Goal: Transaction & Acquisition: Register for event/course

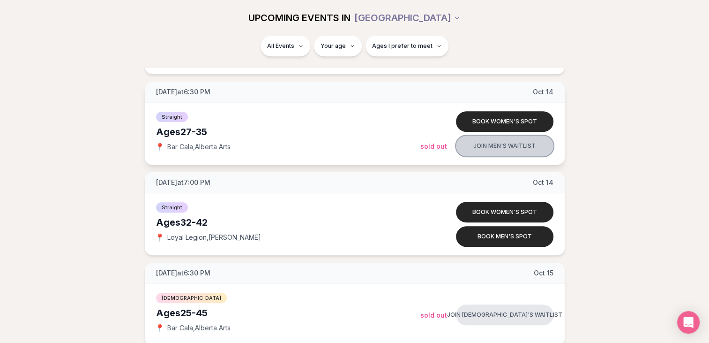
scroll to position [838, 0]
click at [502, 144] on button "Join men's waitlist" at bounding box center [504, 145] width 97 height 21
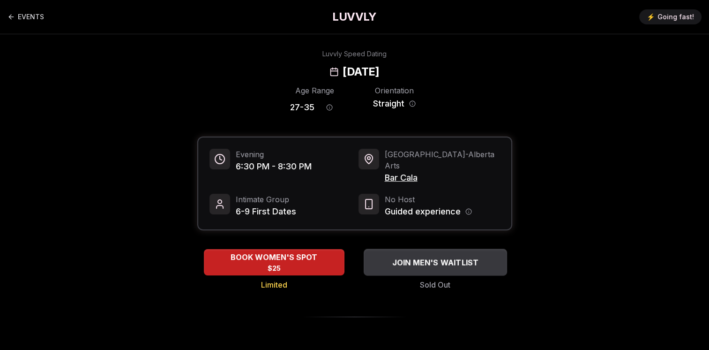
click at [427, 256] on span "JOIN MEN'S WAITLIST" at bounding box center [435, 261] width 90 height 11
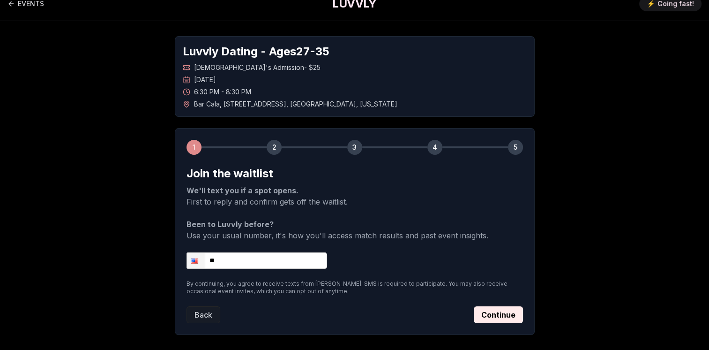
scroll to position [13, 0]
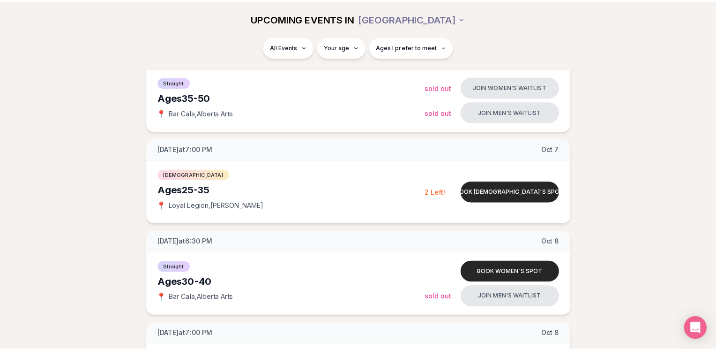
scroll to position [224, 0]
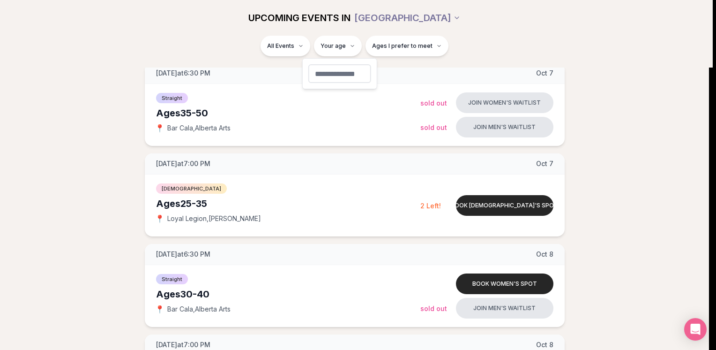
type input "**"
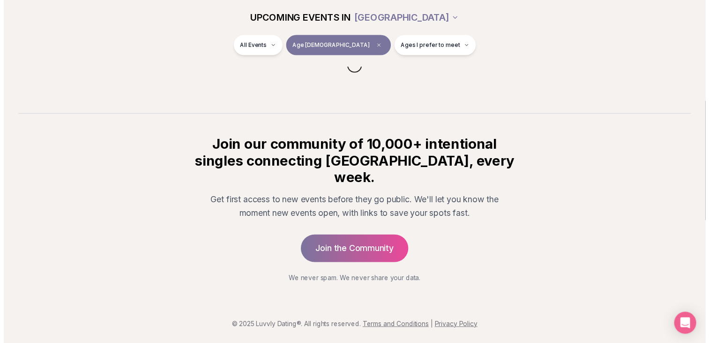
scroll to position [123, 0]
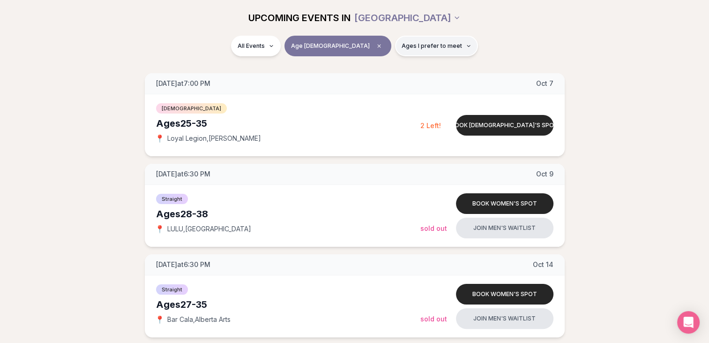
click at [402, 44] on span "Ages I prefer to meet" at bounding box center [432, 45] width 60 height 7
click at [373, 80] on label "Around my age" at bounding box center [406, 81] width 82 height 9
click at [373, 80] on button "Around my age" at bounding box center [368, 81] width 7 height 7
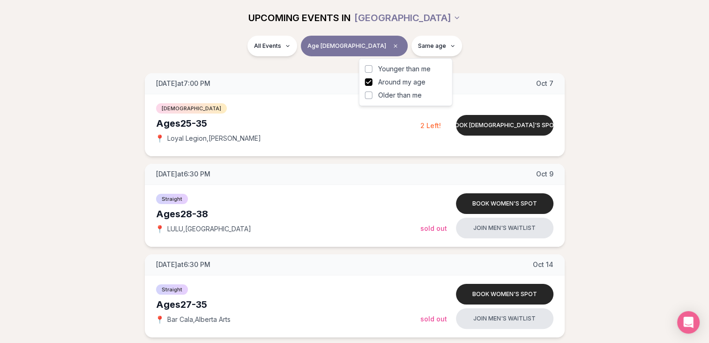
click at [372, 65] on label "Younger than me" at bounding box center [406, 68] width 82 height 9
click at [372, 65] on button "Younger than me" at bounding box center [368, 68] width 7 height 7
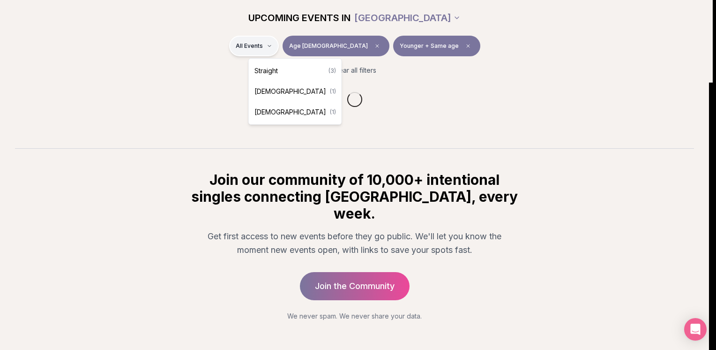
click at [303, 44] on html "Back to home luvvly LOW-PRESSURE SPEED DATING How it Works 💗 3,000 + monthly fi…" at bounding box center [358, 129] width 716 height 505
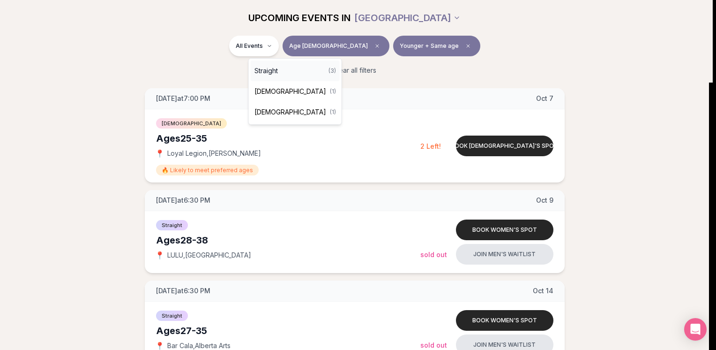
click at [300, 72] on div "Straight ( 3 )" at bounding box center [295, 70] width 89 height 21
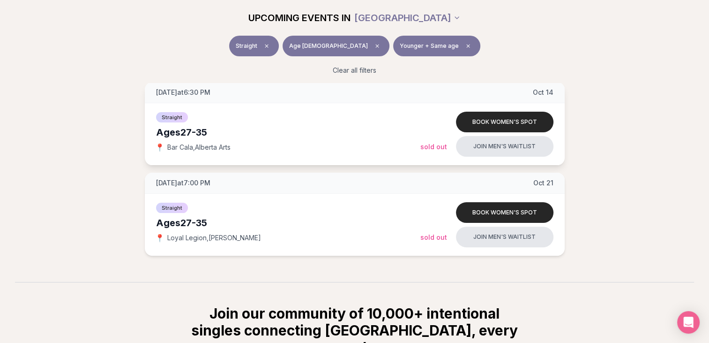
scroll to position [218, 0]
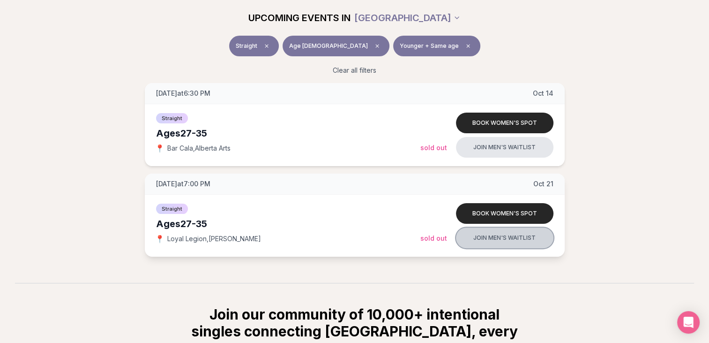
click at [505, 246] on button "Join men's waitlist" at bounding box center [504, 237] width 97 height 21
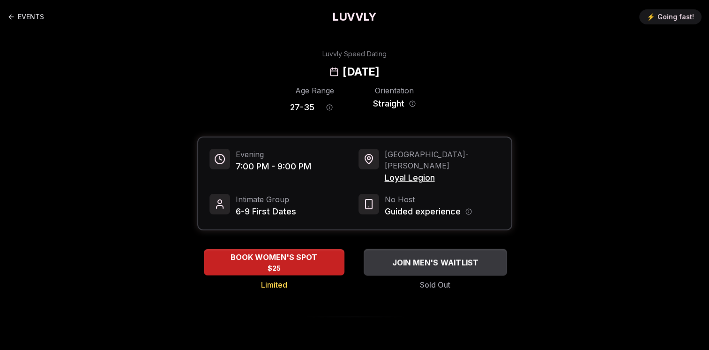
click at [444, 256] on span "JOIN MEN'S WAITLIST" at bounding box center [435, 261] width 90 height 11
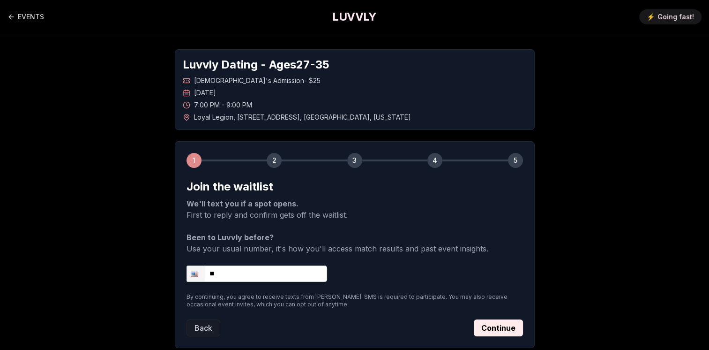
click at [277, 273] on input "**" at bounding box center [257, 273] width 141 height 16
type input "**********"
click at [509, 324] on button "Continue" at bounding box center [498, 327] width 49 height 17
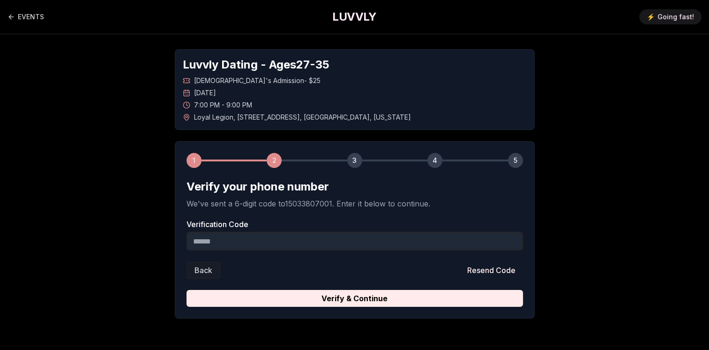
click at [371, 240] on input "Verification Code" at bounding box center [355, 241] width 337 height 19
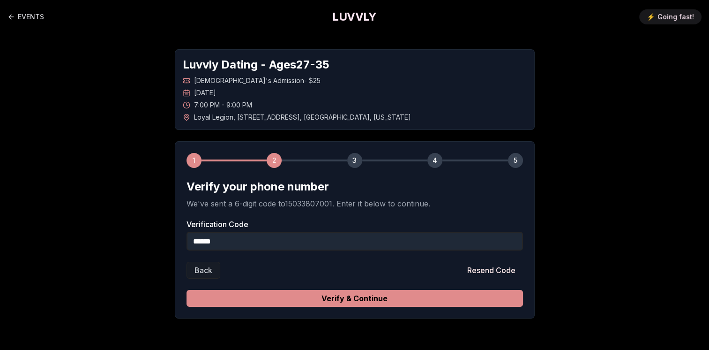
type input "******"
click at [366, 297] on button "Verify & Continue" at bounding box center [355, 298] width 337 height 17
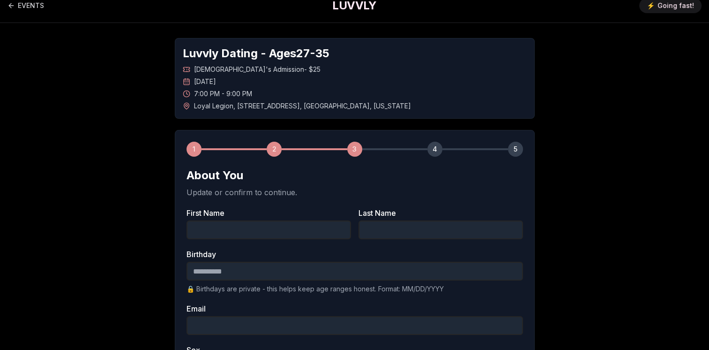
scroll to position [12, 0]
click at [298, 226] on input "First Name" at bounding box center [269, 228] width 165 height 19
type input "********"
click at [377, 232] on input "Last Name" at bounding box center [441, 228] width 165 height 19
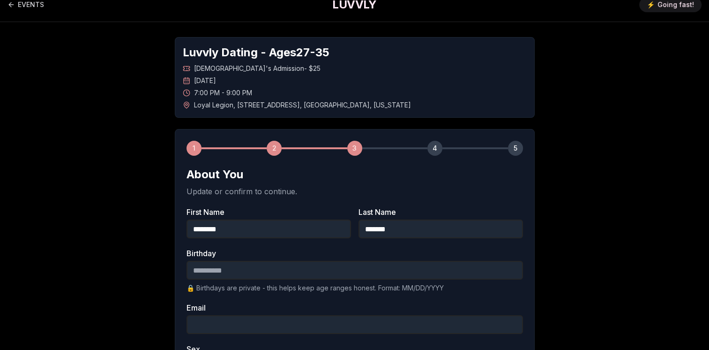
type input "*******"
click at [305, 270] on input "Birthday" at bounding box center [355, 270] width 337 height 19
type input "**********"
click at [142, 230] on div "**********" at bounding box center [355, 334] width 656 height 625
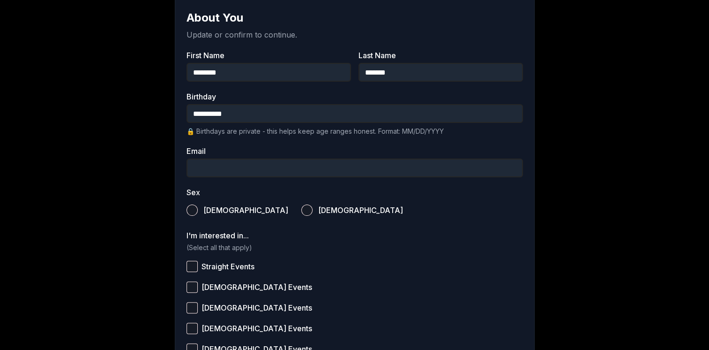
scroll to position [174, 0]
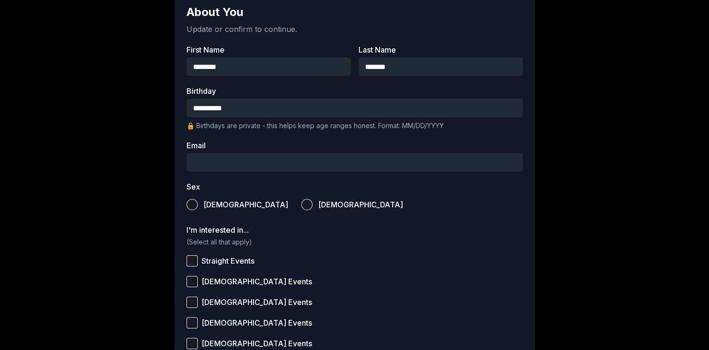
click at [259, 170] on input "Email" at bounding box center [355, 162] width 337 height 19
type input "**********"
click at [189, 209] on button "Male" at bounding box center [192, 204] width 11 height 11
click at [195, 256] on button "Straight Events" at bounding box center [192, 260] width 11 height 11
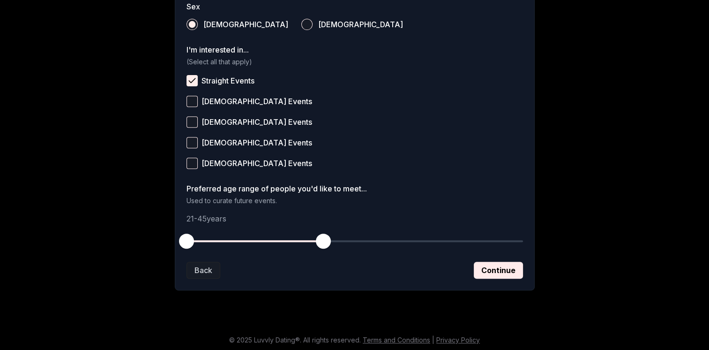
scroll to position [356, 0]
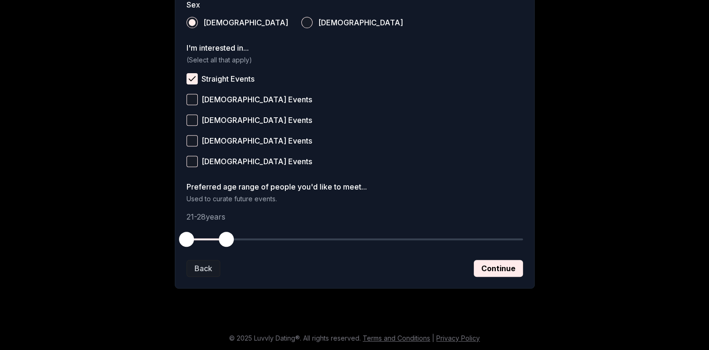
drag, startPoint x: 327, startPoint y: 234, endPoint x: 225, endPoint y: 234, distance: 101.7
click at [225, 234] on span "button" at bounding box center [226, 239] width 15 height 15
click at [514, 274] on button "Continue" at bounding box center [498, 268] width 49 height 17
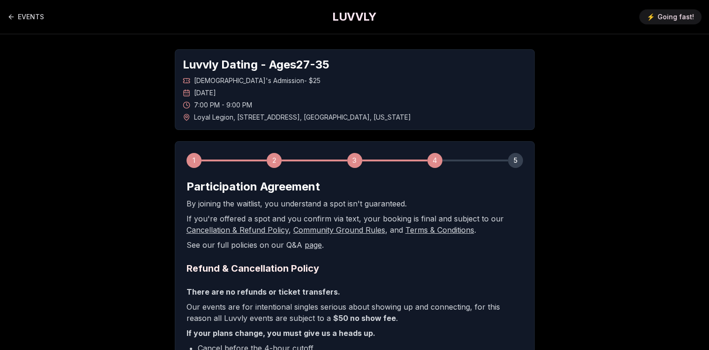
scroll to position [219, 0]
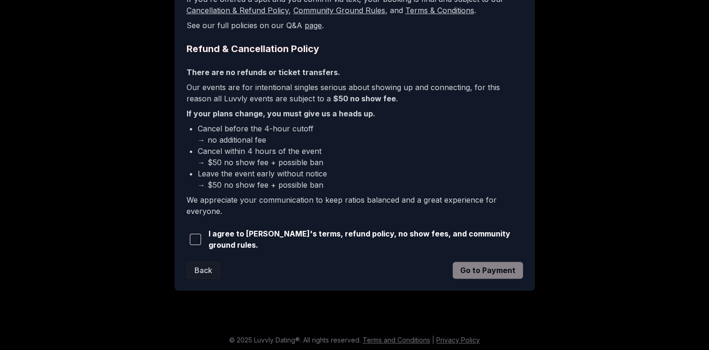
click at [267, 239] on span "I agree to Luvvly's terms, refund policy, no show fees, and community ground ru…" at bounding box center [366, 239] width 315 height 22
click at [193, 230] on button "button" at bounding box center [196, 239] width 18 height 21
click at [496, 265] on button "Go to Payment" at bounding box center [488, 270] width 70 height 17
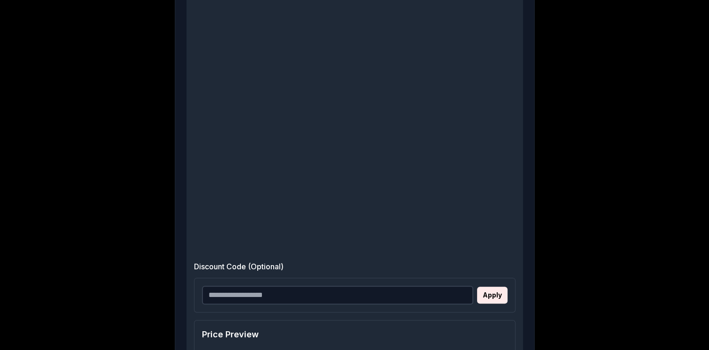
scroll to position [278, 0]
click at [484, 253] on div "Discount Code (Optional) Apply Price Preview Ticket Price $25.00 Discount - Whe…" at bounding box center [355, 188] width 337 height 470
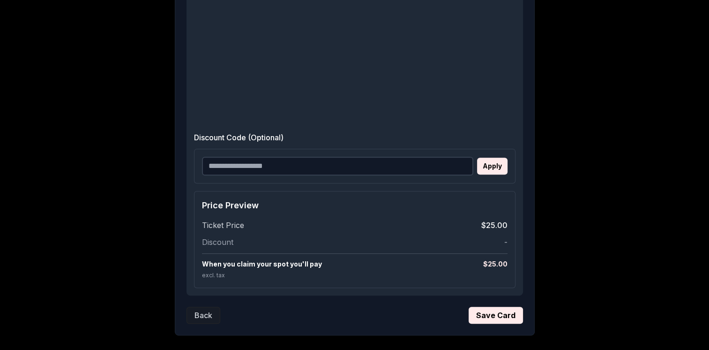
scroll to position [407, 0]
click at [494, 315] on button "Save Card" at bounding box center [496, 314] width 54 height 17
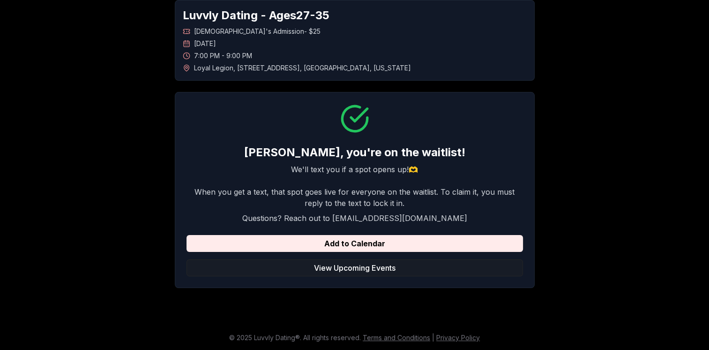
scroll to position [49, 0]
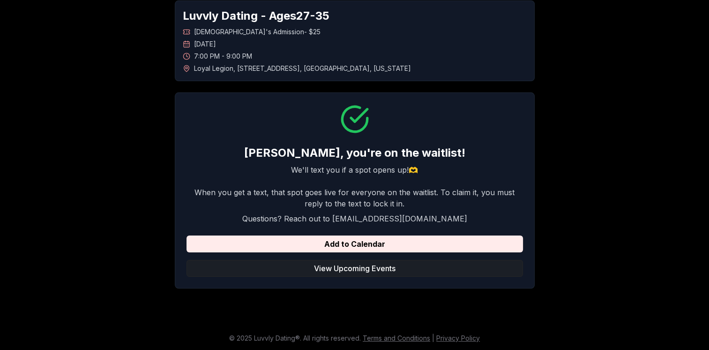
click at [450, 267] on button "View Upcoming Events" at bounding box center [355, 268] width 337 height 17
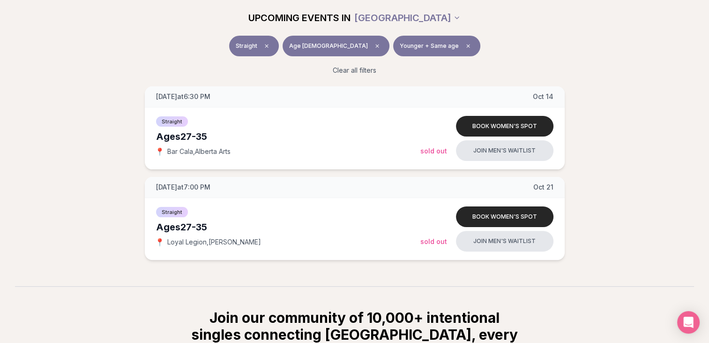
scroll to position [216, 0]
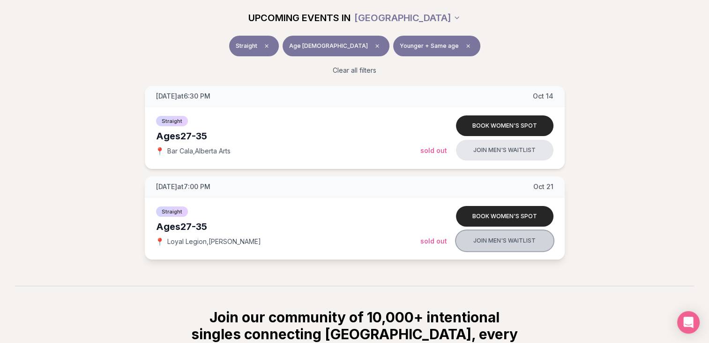
click at [479, 242] on button "Join men's waitlist" at bounding box center [504, 240] width 97 height 21
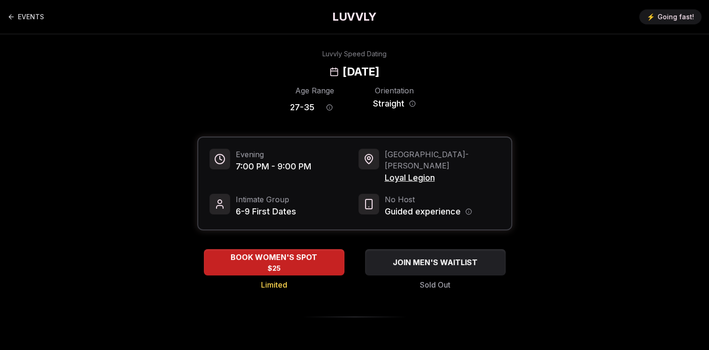
click at [479, 249] on button "JOIN MEN'S WAITLIST" at bounding box center [435, 262] width 141 height 26
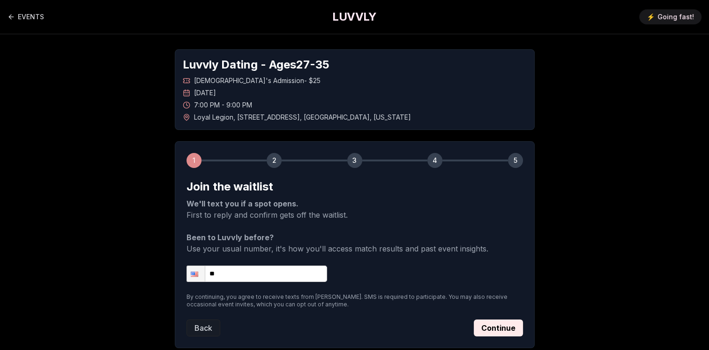
scroll to position [59, 0]
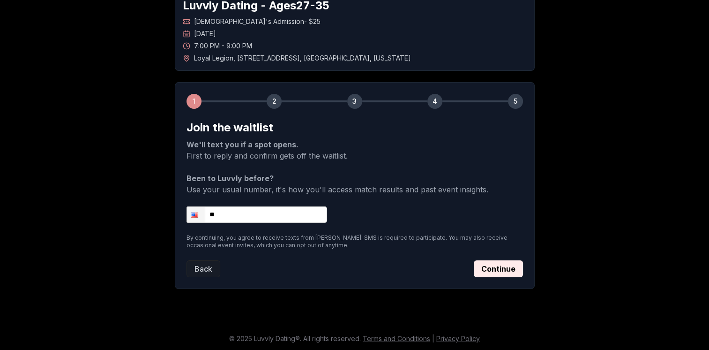
click at [289, 213] on input "**" at bounding box center [257, 214] width 141 height 16
type input "**********"
click at [511, 267] on button "Continue" at bounding box center [498, 268] width 49 height 17
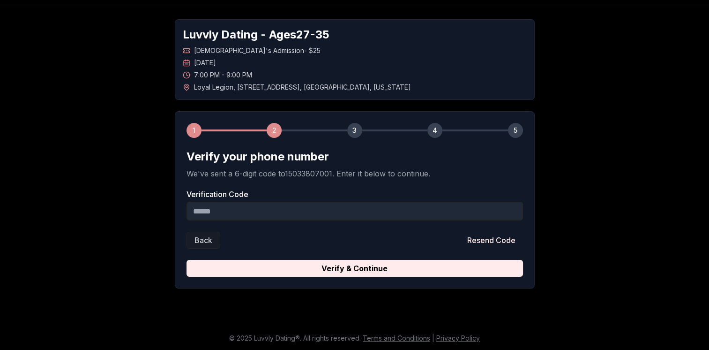
click at [356, 209] on input "Verification Code" at bounding box center [355, 211] width 337 height 19
type input "******"
click at [373, 277] on div "1 2 3 4 5 Verify your phone number We've sent a 6-digit code to 15033807001 . E…" at bounding box center [355, 199] width 360 height 177
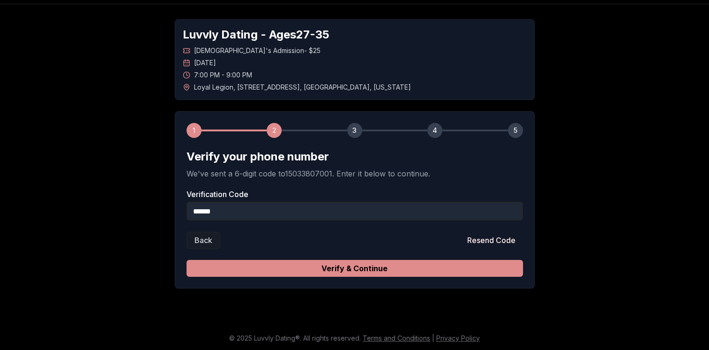
click at [373, 270] on button "Verify & Continue" at bounding box center [355, 268] width 337 height 17
